Goal: Task Accomplishment & Management: Use online tool/utility

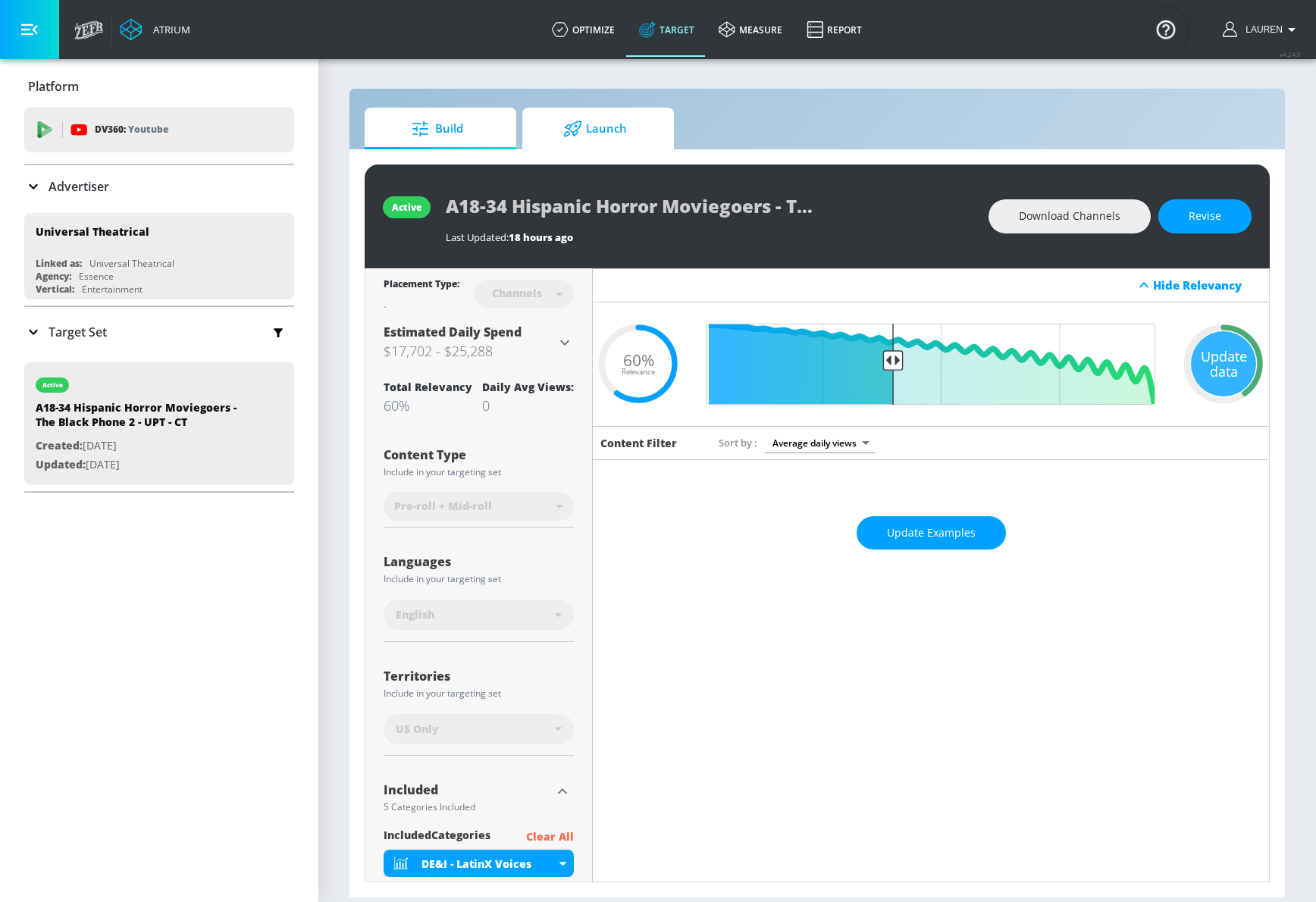
click at [630, 136] on span "Launch" at bounding box center [595, 129] width 115 height 37
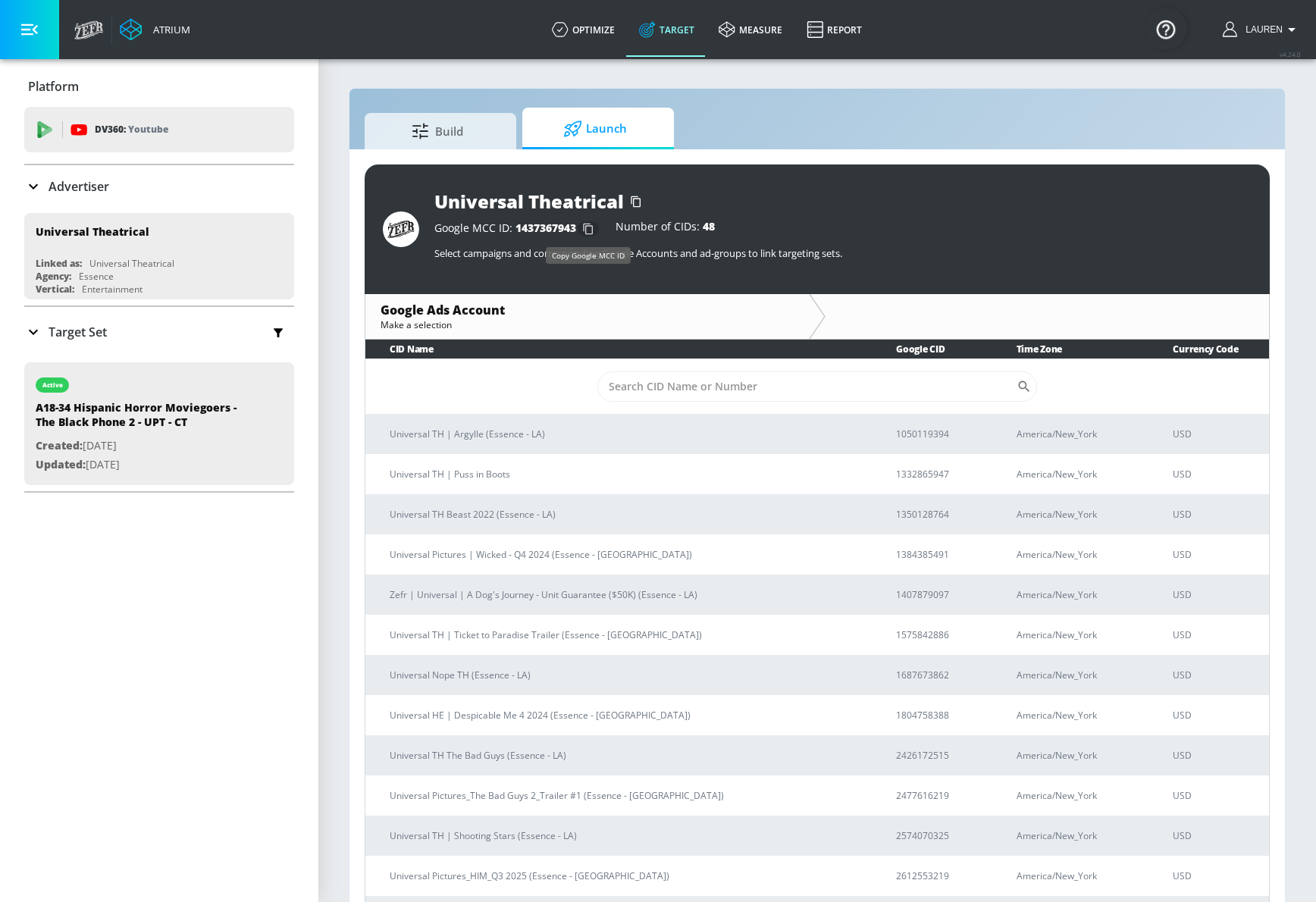
click at [590, 232] on icon "button" at bounding box center [587, 229] width 24 height 24
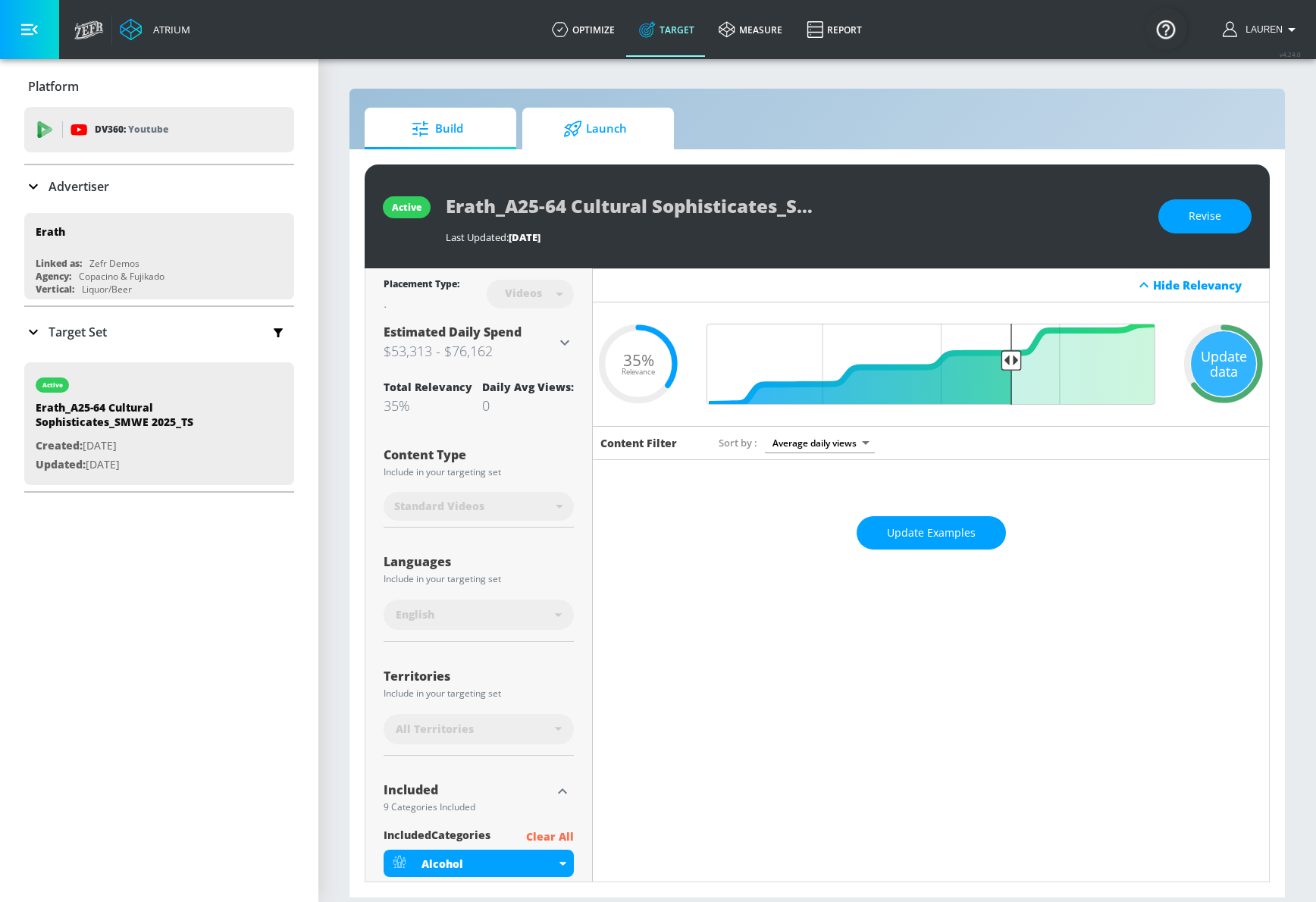
click at [550, 132] on span "Launch" at bounding box center [595, 129] width 115 height 37
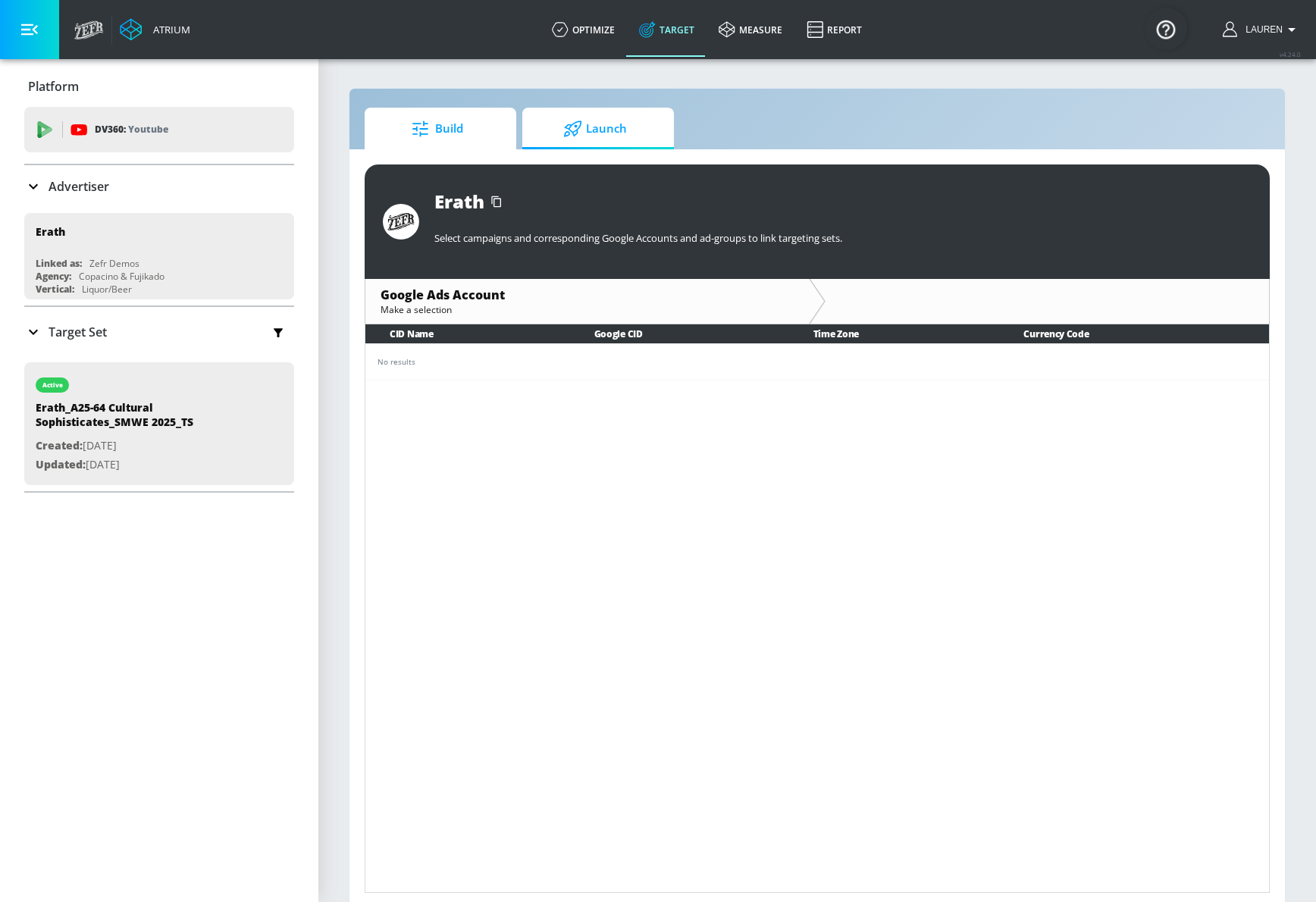
click at [484, 138] on span "Build" at bounding box center [437, 129] width 115 height 37
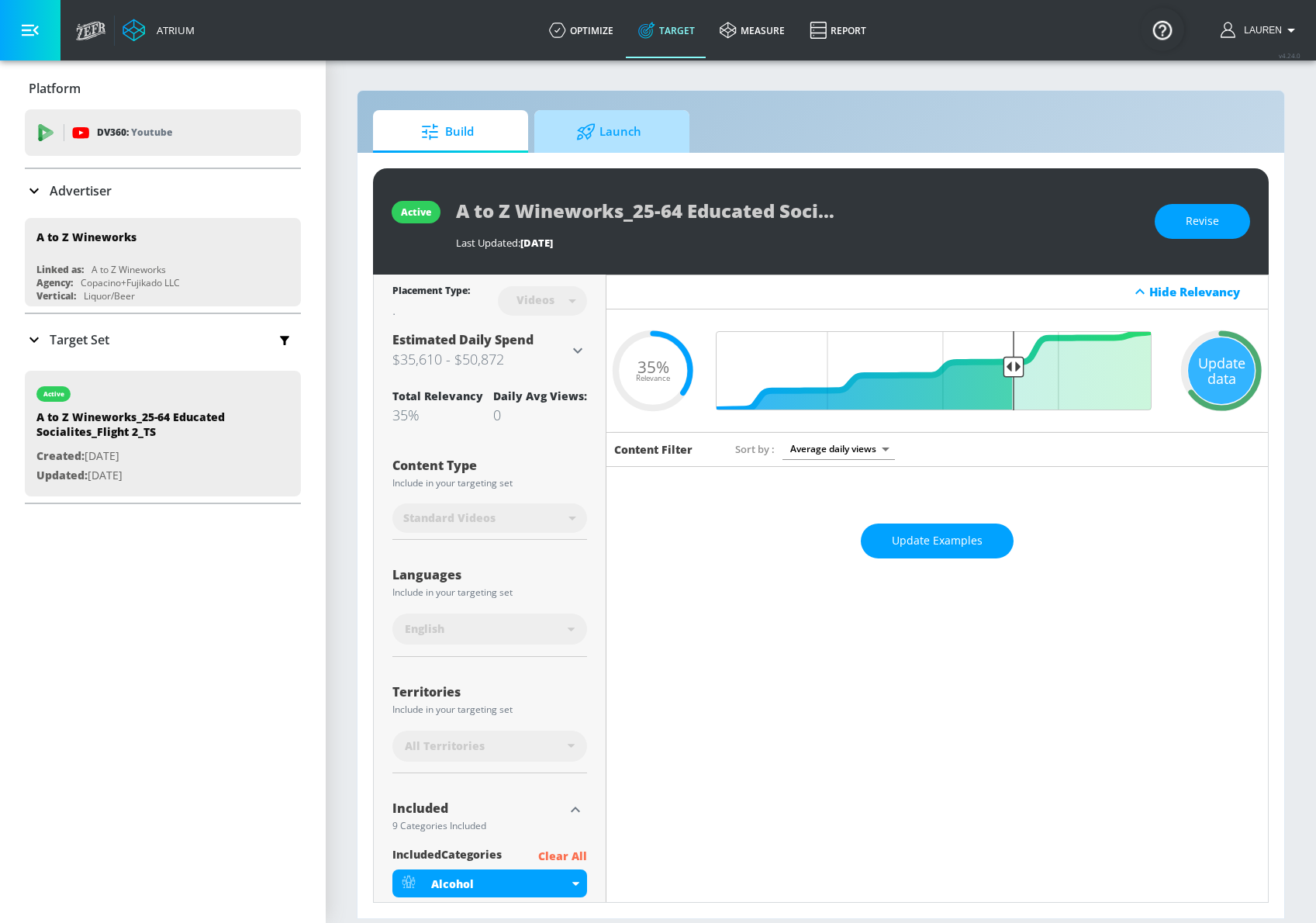
click at [638, 140] on span "Launch" at bounding box center [609, 132] width 118 height 38
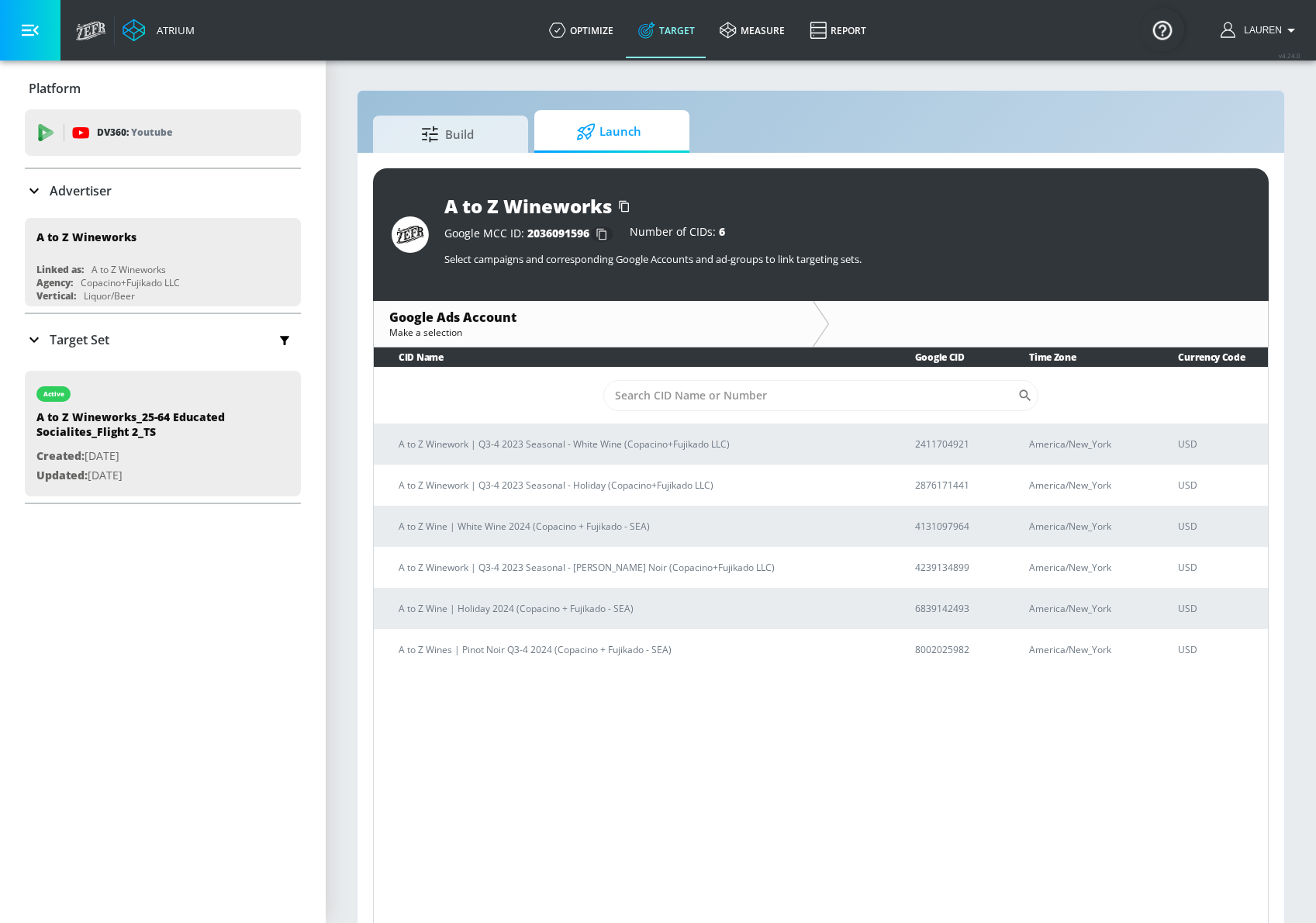
click at [604, 237] on icon "button" at bounding box center [601, 234] width 25 height 25
